Goal: Feedback & Contribution: Submit feedback/report problem

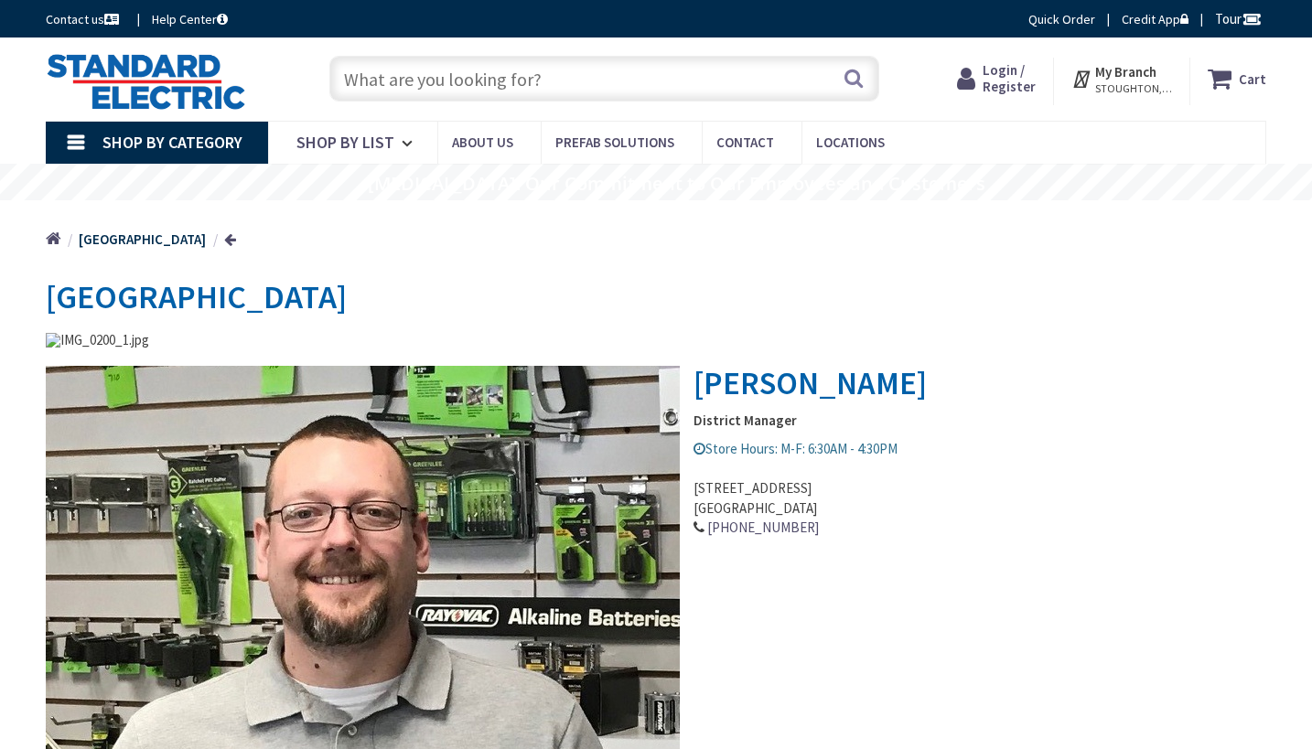
click at [446, 82] on input "text" at bounding box center [604, 79] width 550 height 46
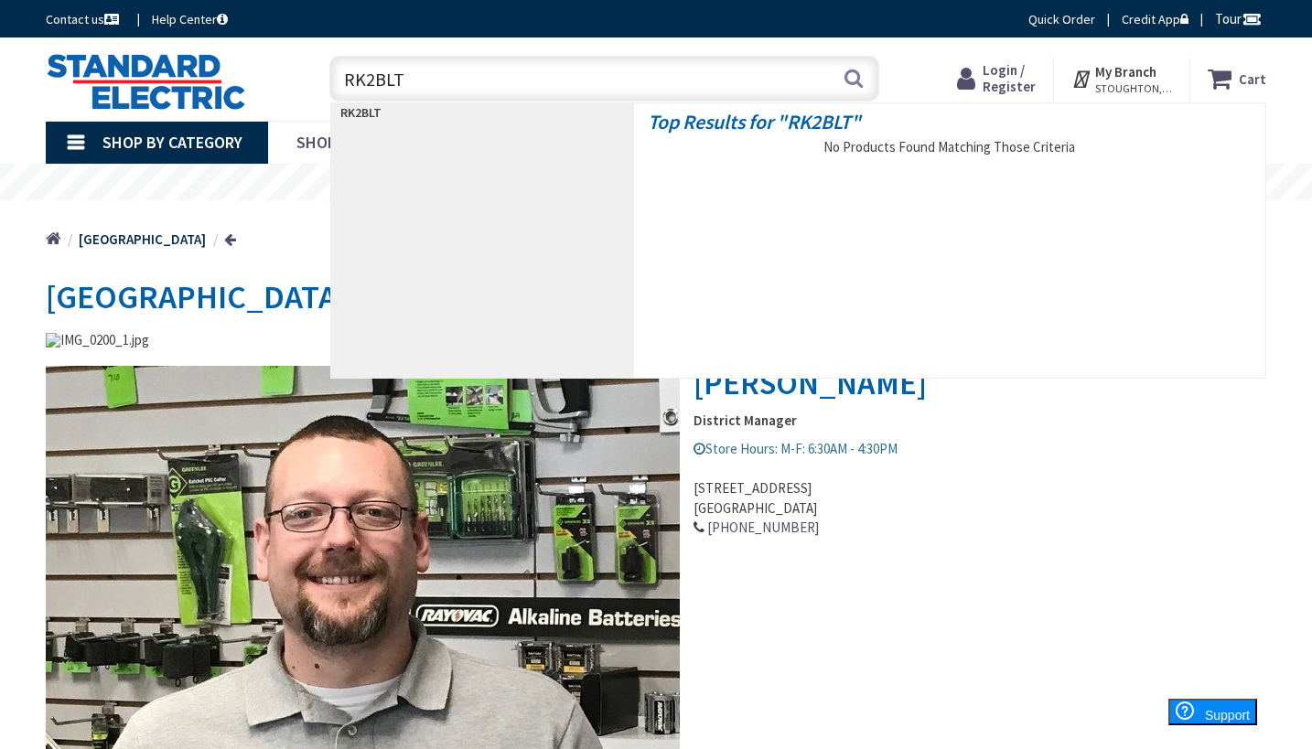
type input "RK2BLT2"
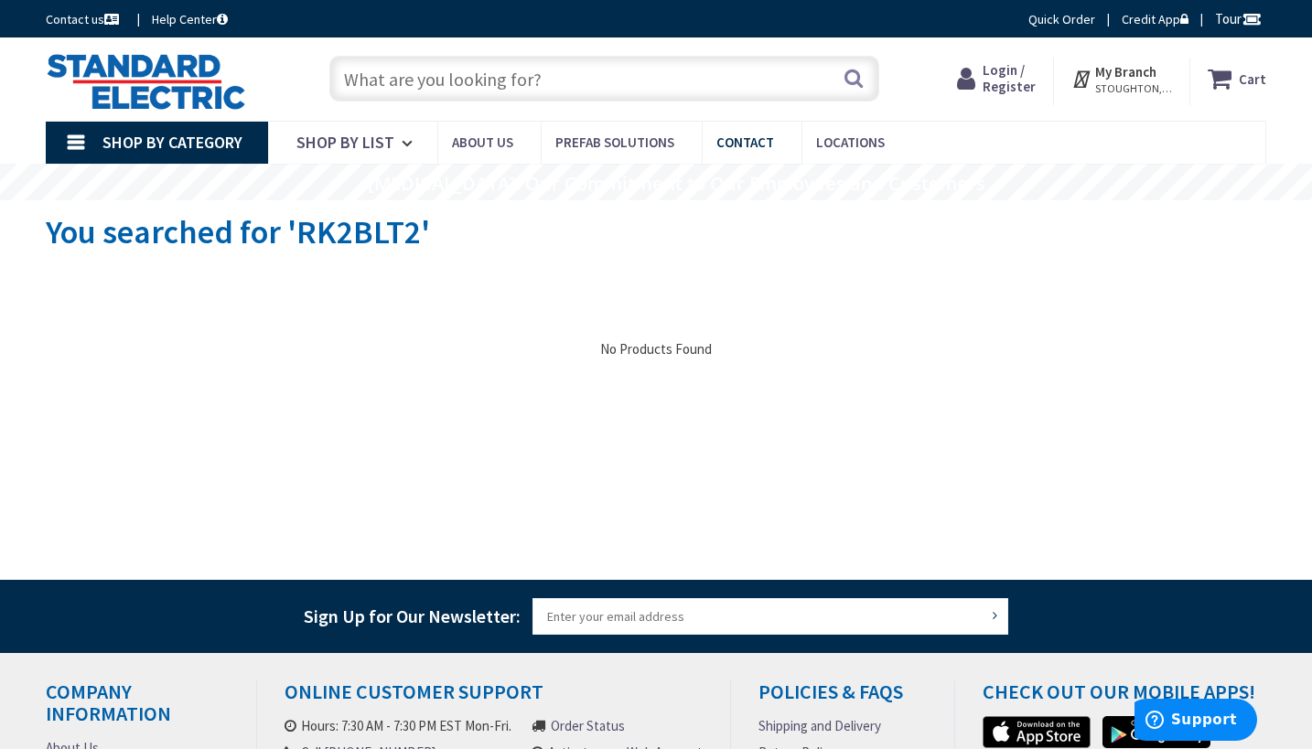
click at [740, 140] on span "Contact" at bounding box center [745, 142] width 58 height 17
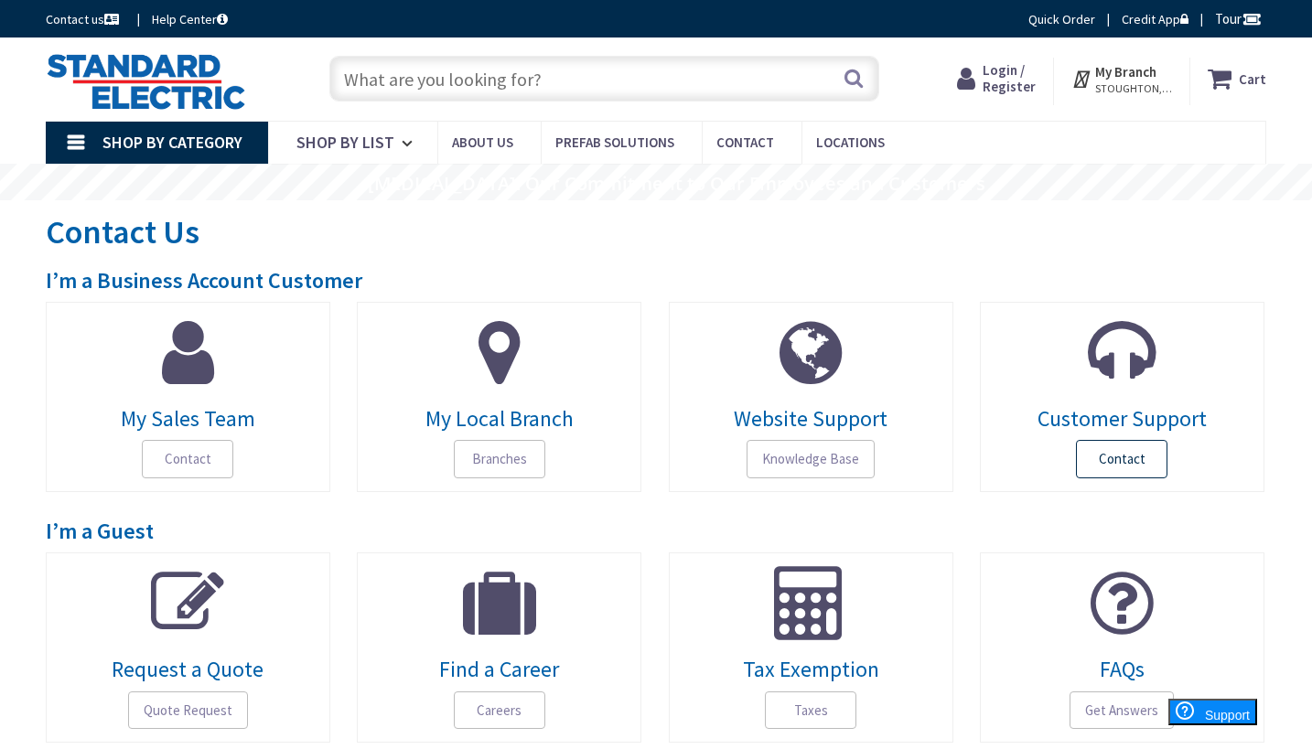
click at [1120, 457] on span "Contact" at bounding box center [1121, 459] width 91 height 38
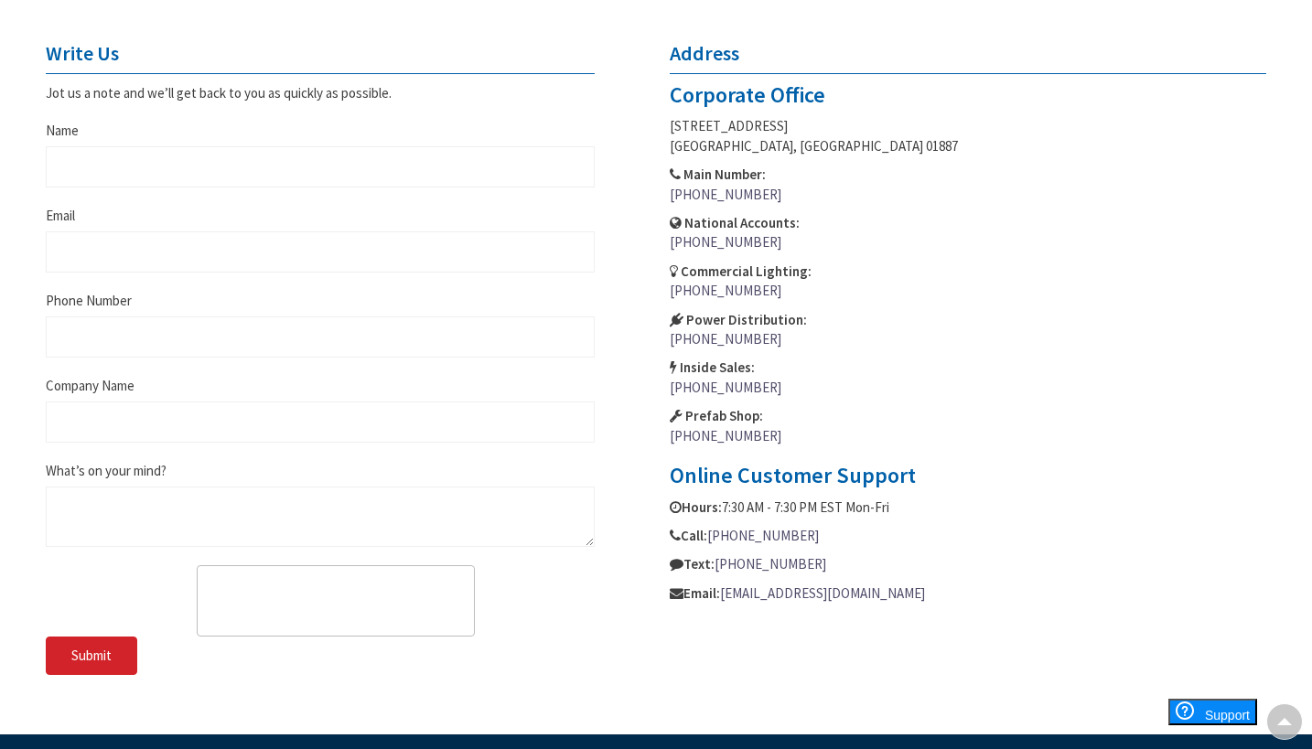
scroll to position [747, 0]
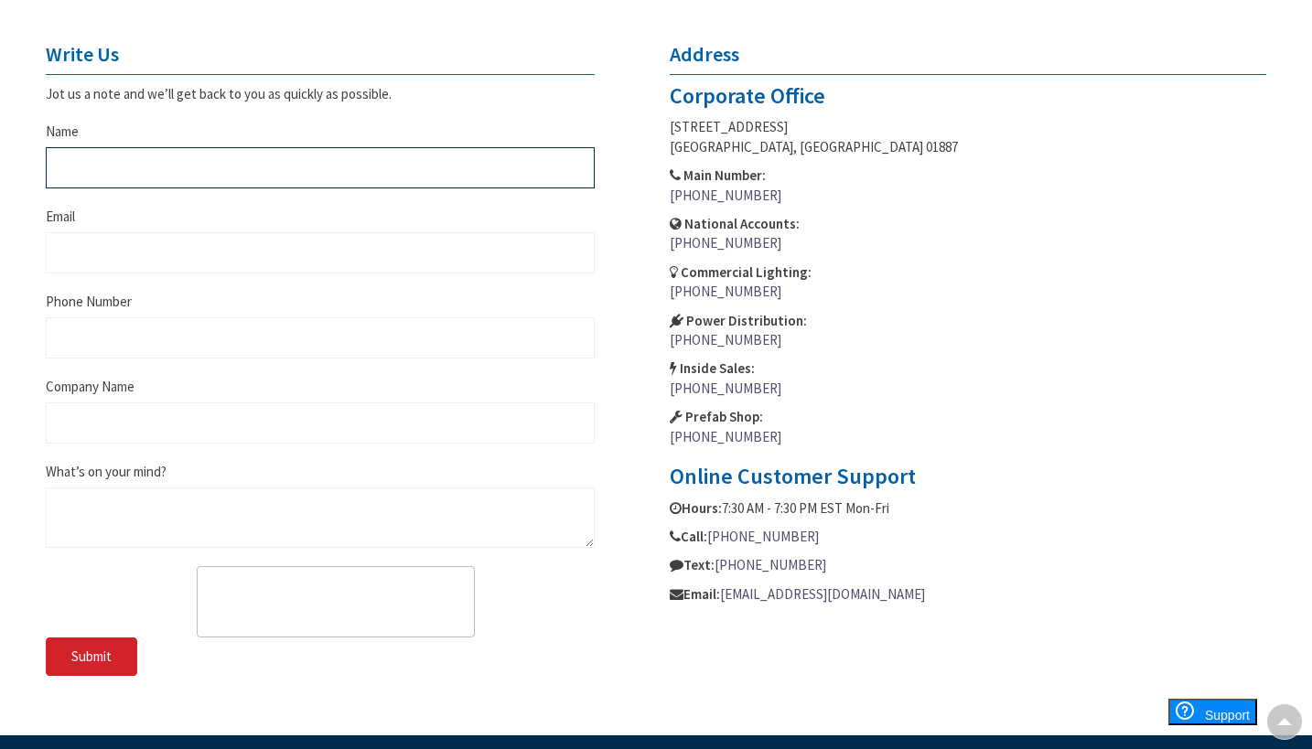
click at [85, 165] on input "Name" at bounding box center [320, 167] width 549 height 41
type input "Matt Mattingly"
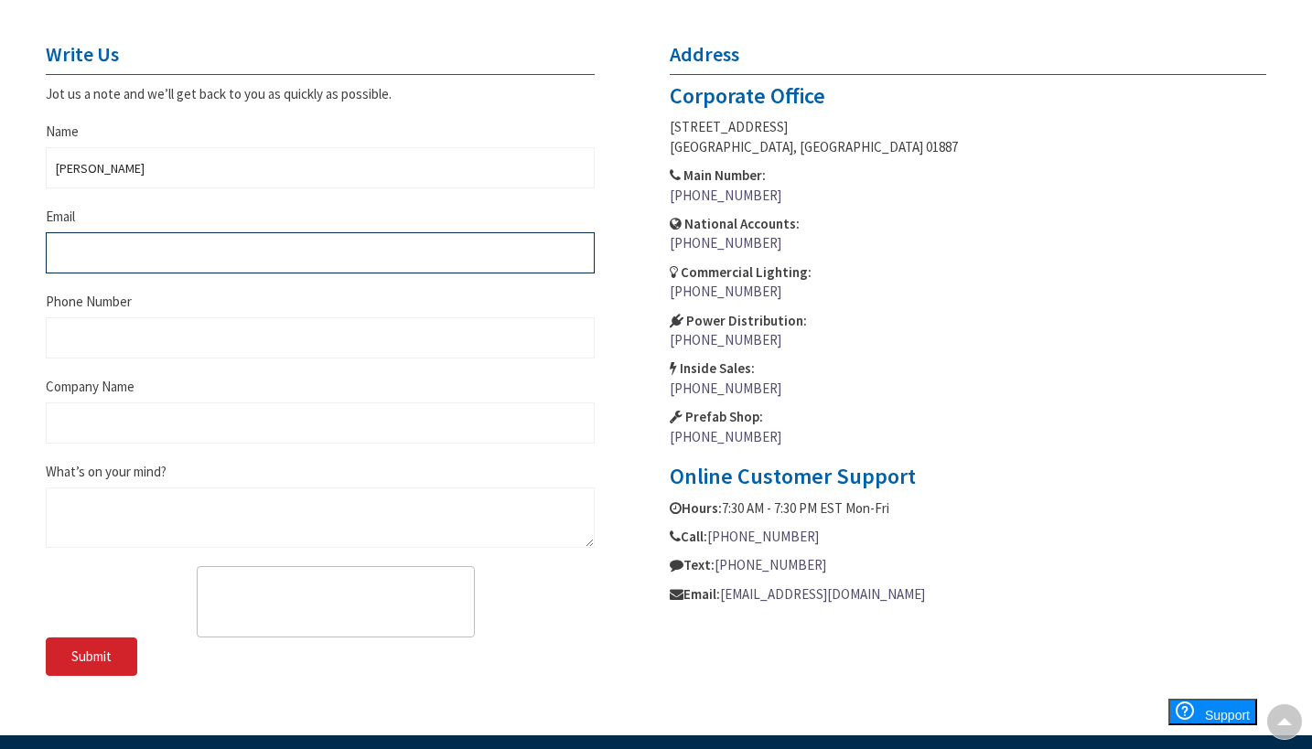
type input "mattmattingly51@gmail.com"
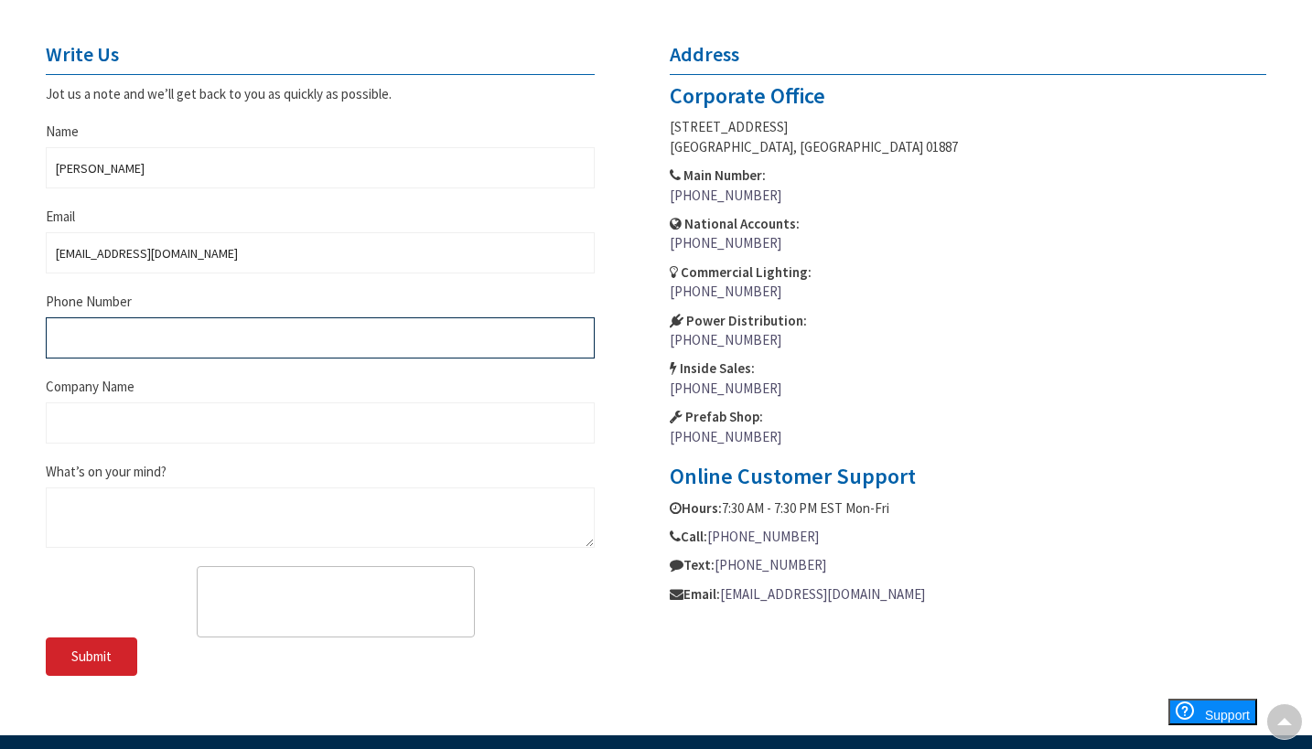
type input "2073177942"
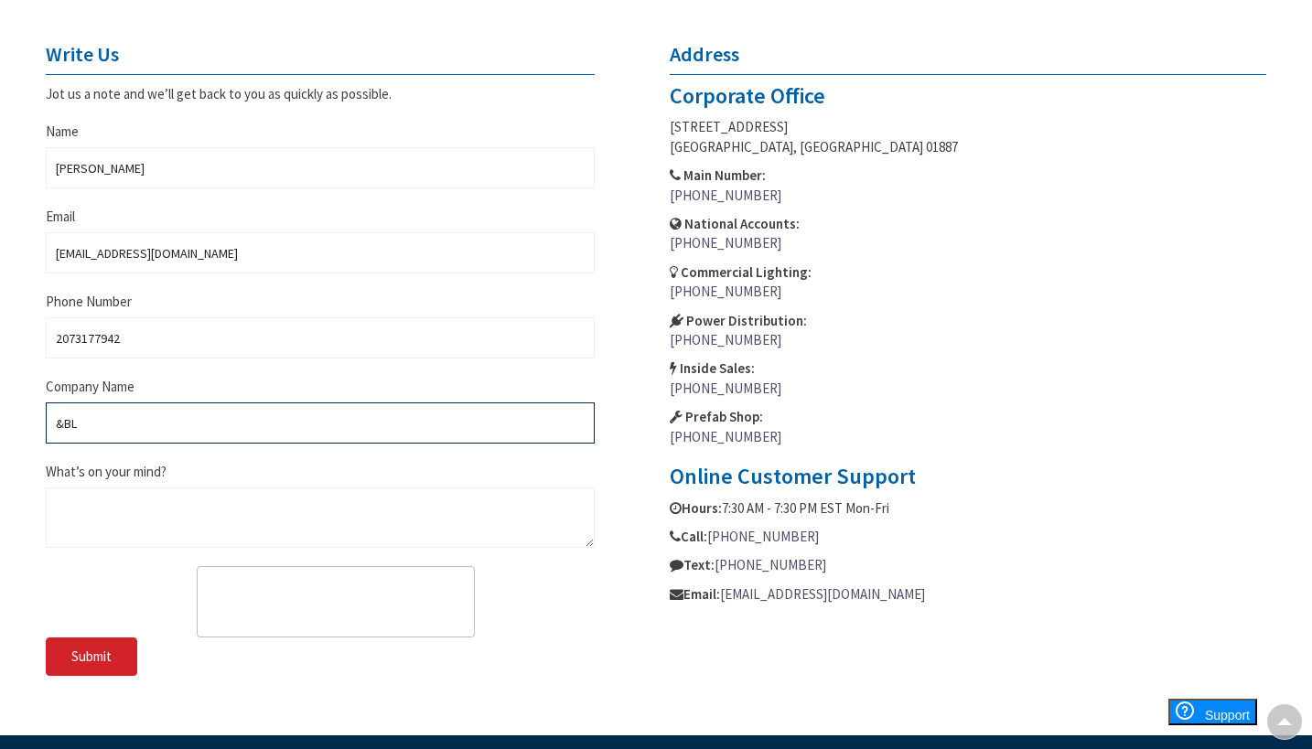
type input "B&BL"
drag, startPoint x: 195, startPoint y: 424, endPoint x: 162, endPoint y: 521, distance: 101.5
click at [162, 521] on fieldset "Write Us Jot us a note and we’ll get back to you as quickly as possible. Name M…" at bounding box center [320, 341] width 549 height 596
type input "LB&B - GSA"
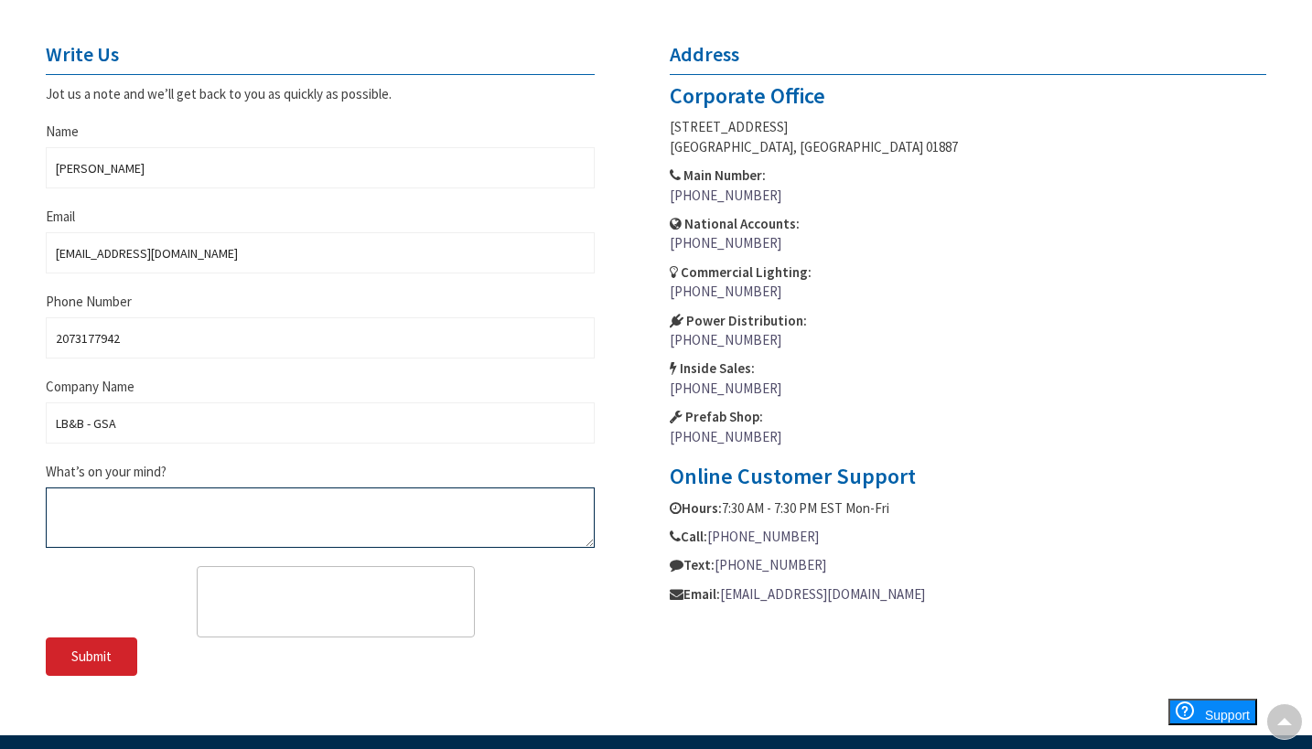
click at [69, 502] on textarea "What’s on your mind?" at bounding box center [320, 518] width 549 height 60
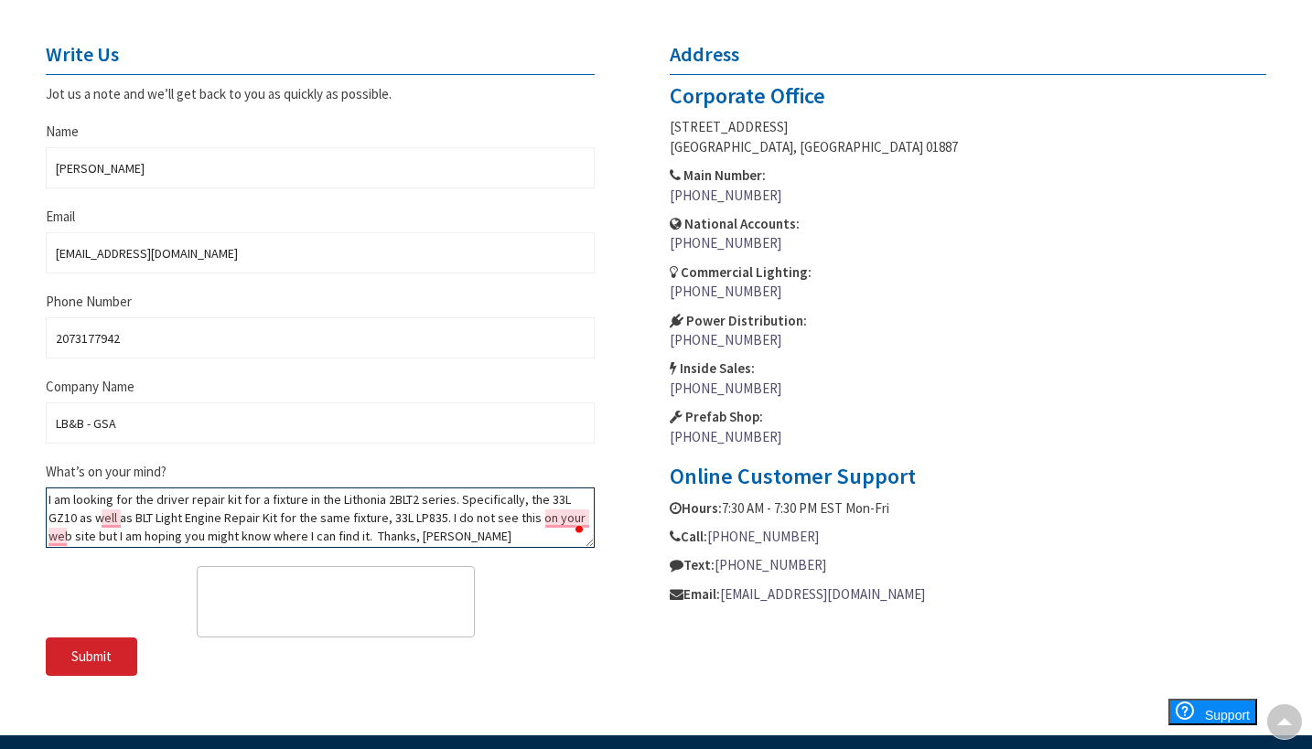
type textarea "I am looking for the driver repair kit for a fixture in the Lithonia 2BLT2 seri…"
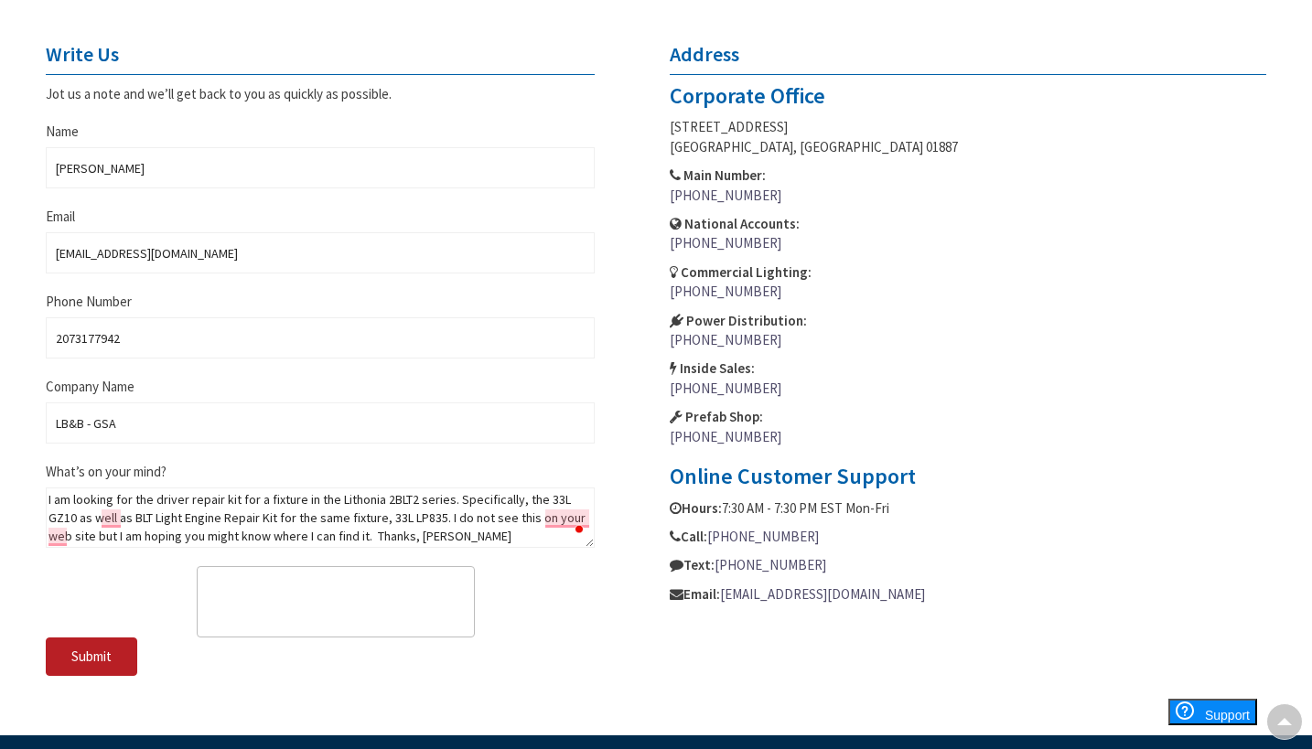
click at [89, 656] on span "Submit" at bounding box center [91, 656] width 40 height 17
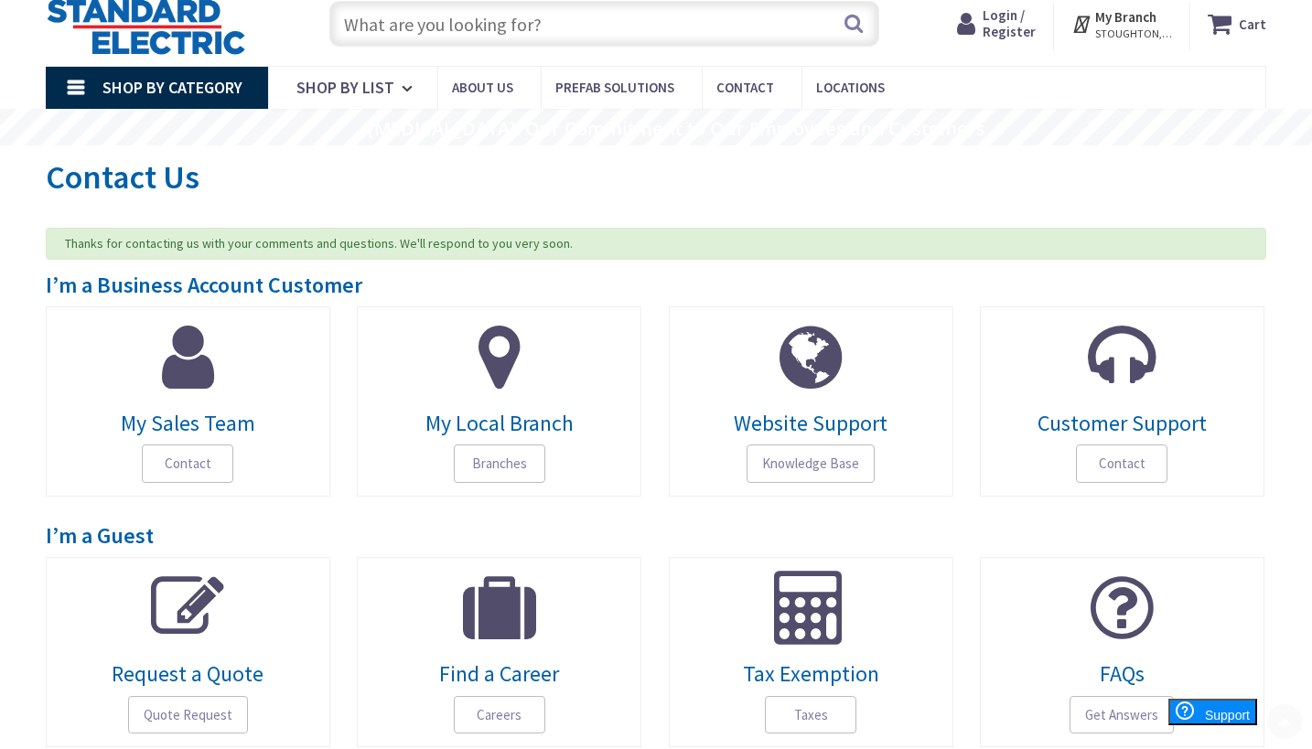
scroll to position [56, 0]
click at [512, 456] on span "Branches" at bounding box center [499, 463] width 91 height 38
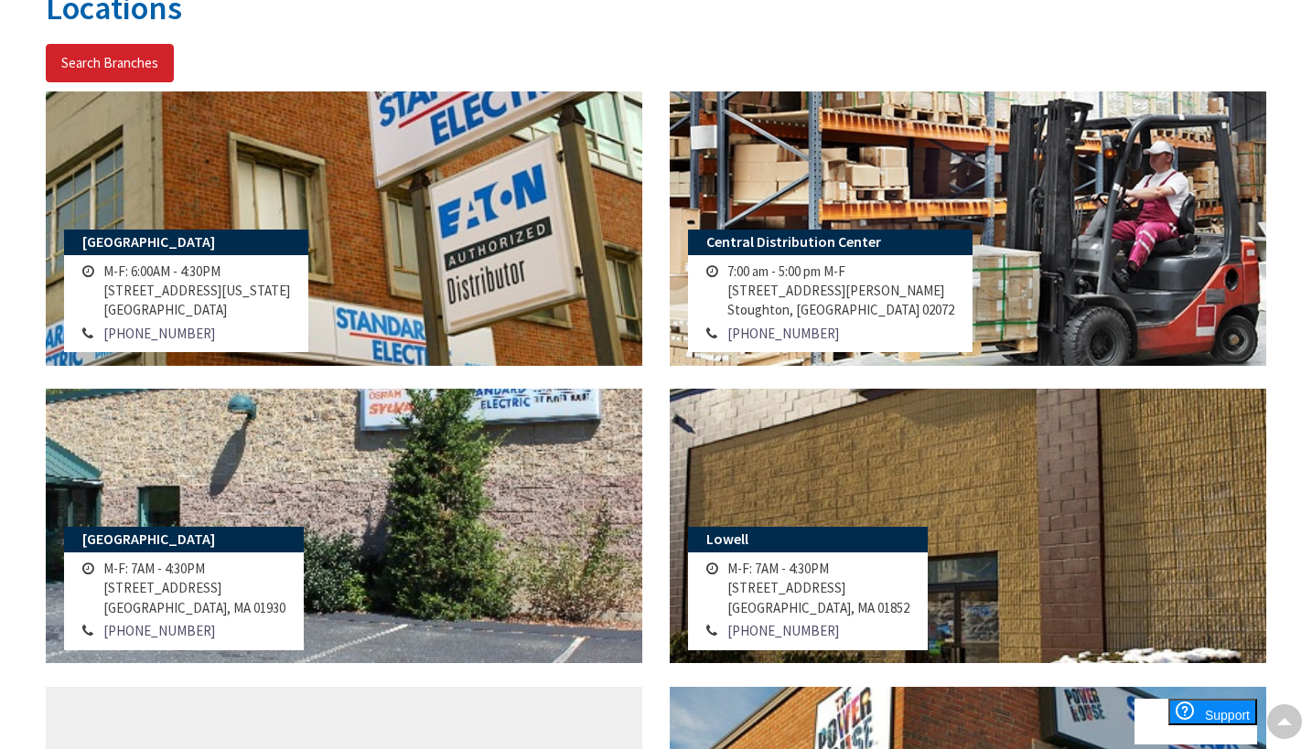
scroll to position [631, 0]
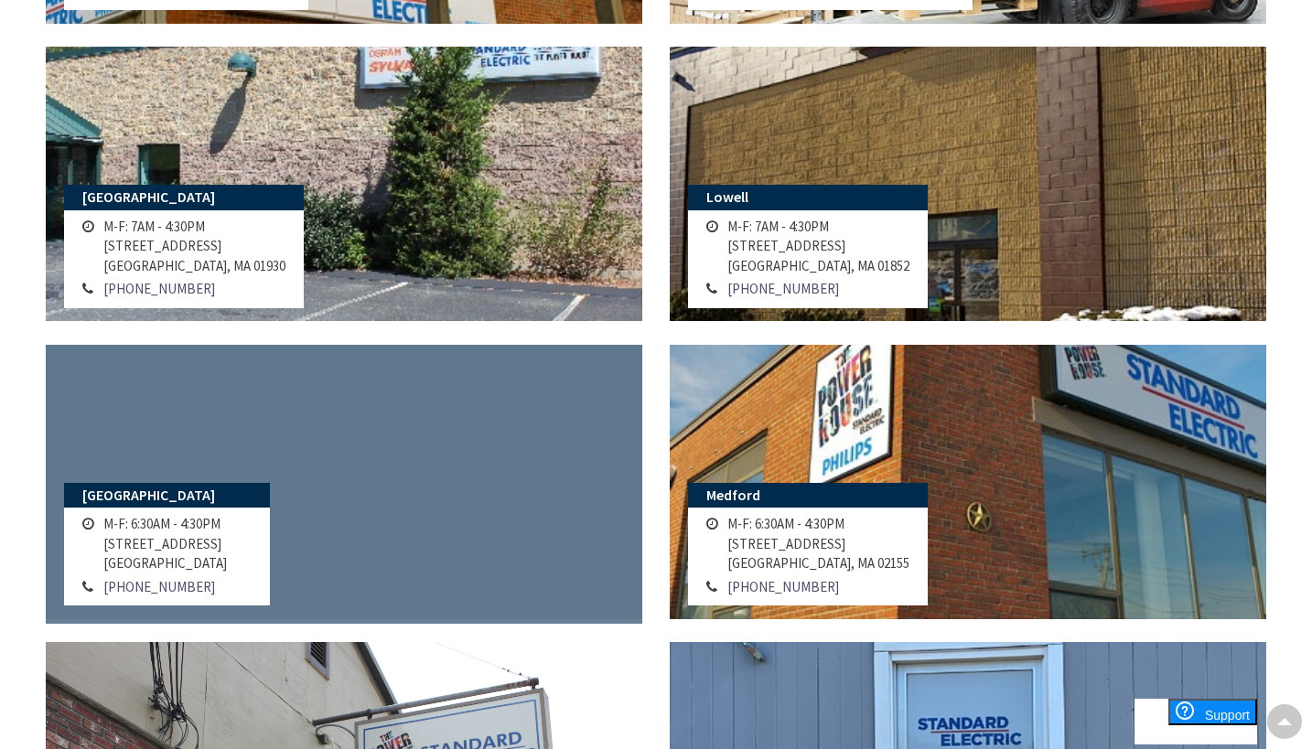
click at [274, 489] on link at bounding box center [344, 482] width 596 height 274
click at [311, 475] on link at bounding box center [344, 482] width 596 height 274
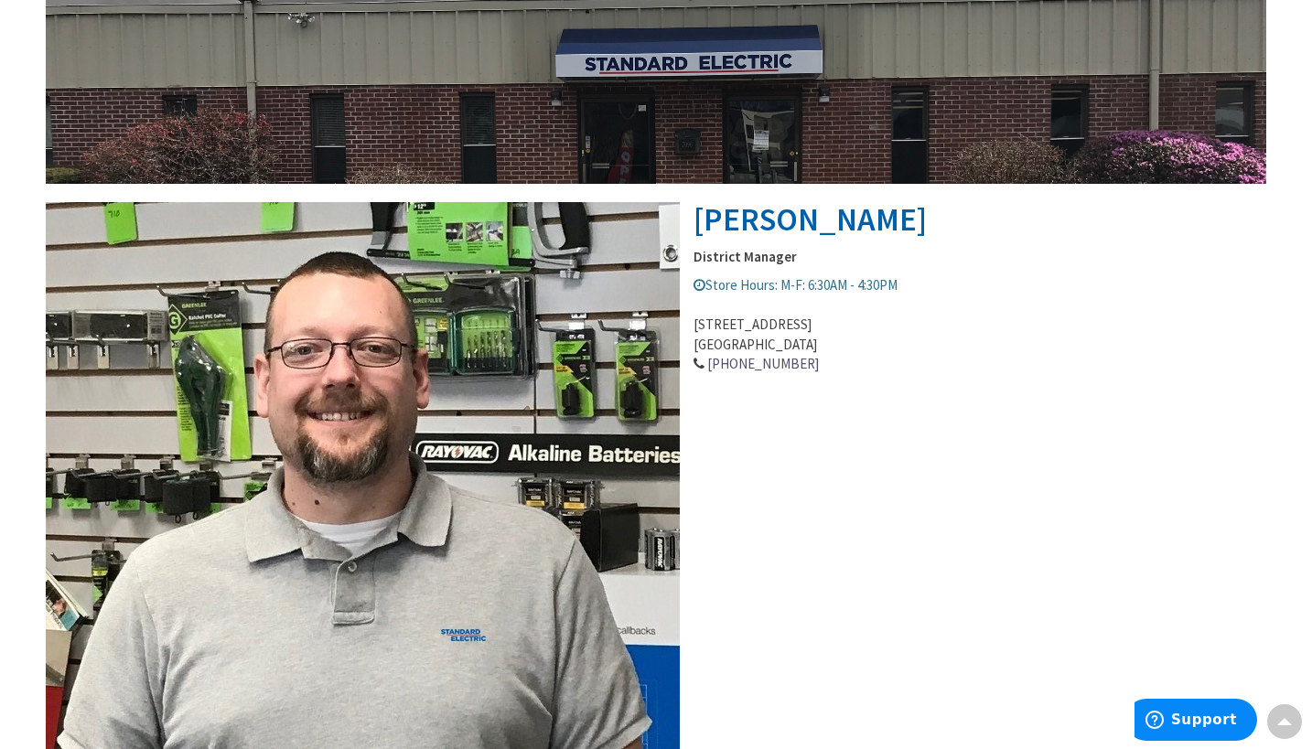
scroll to position [558, 0]
